Goal: Navigation & Orientation: Go to known website

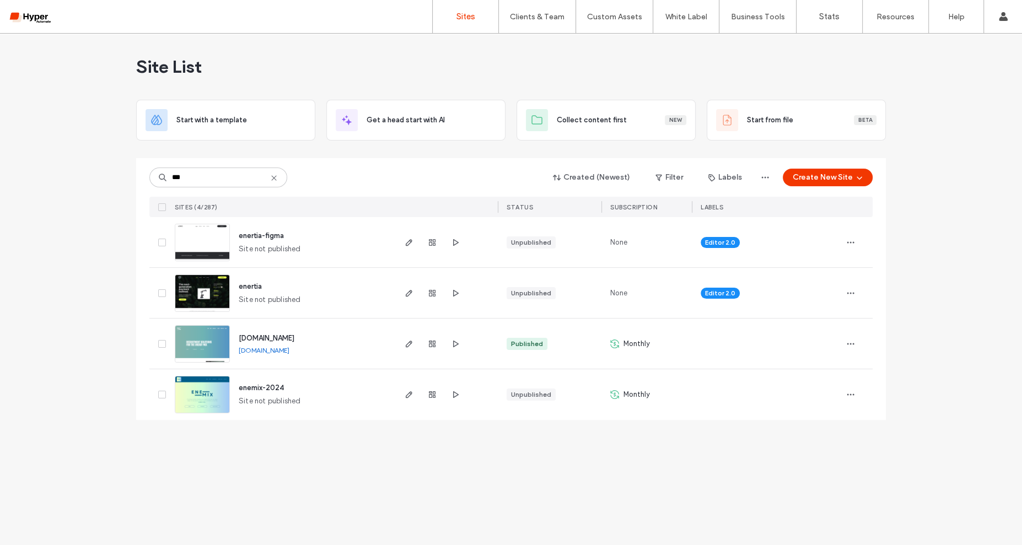
type input "***"
click at [291, 337] on span "[DOMAIN_NAME]" at bounding box center [267, 338] width 56 height 8
